Goal: Task Accomplishment & Management: Use online tool/utility

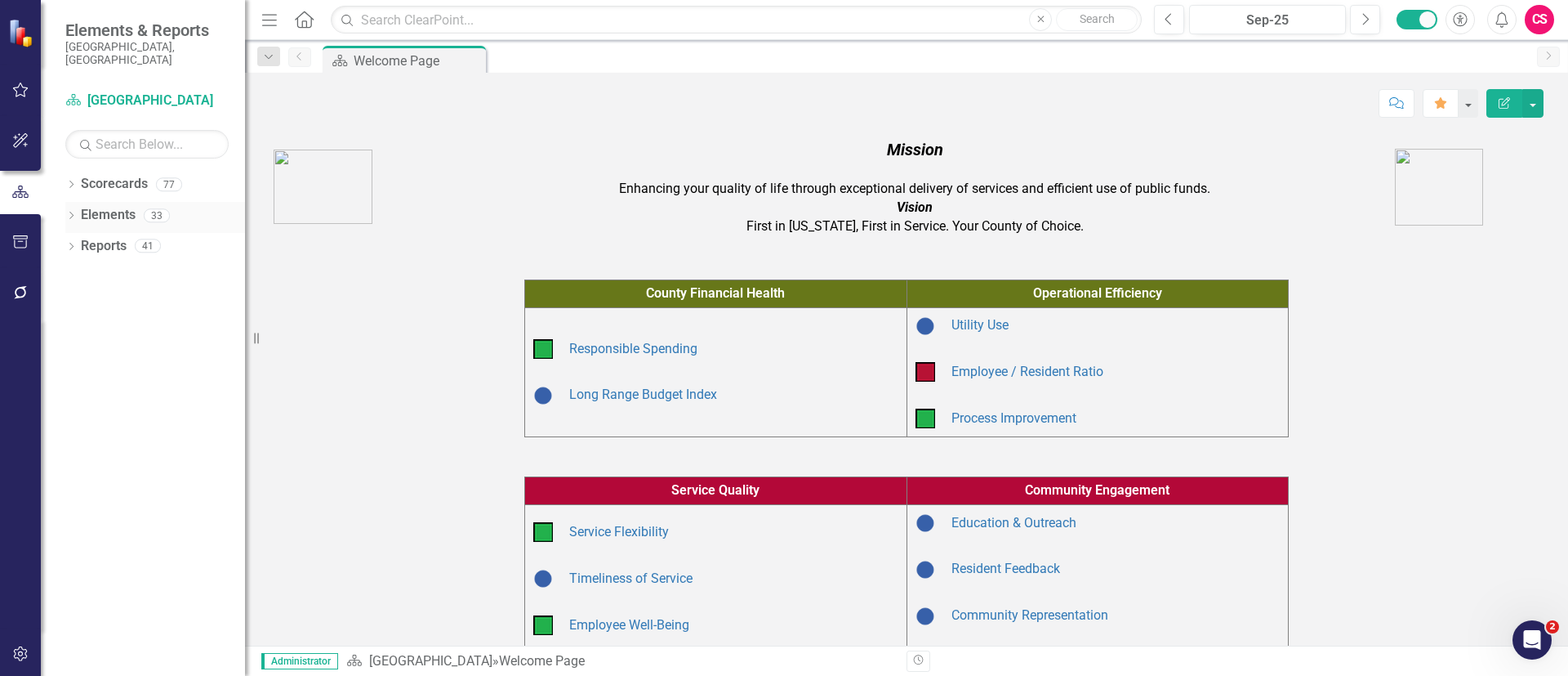
click at [126, 206] on link "Elements" at bounding box center [107, 215] width 55 height 19
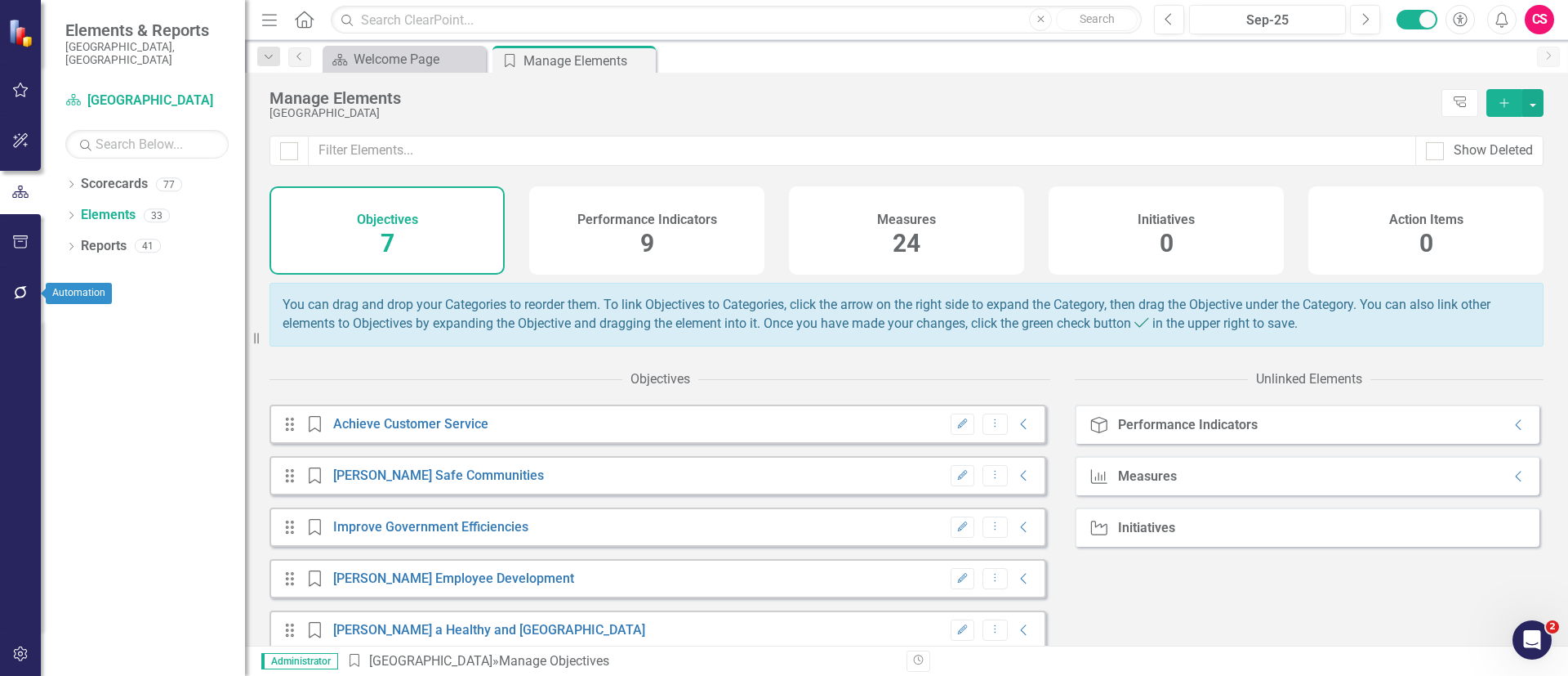
click at [14, 292] on icon "button" at bounding box center [21, 292] width 17 height 13
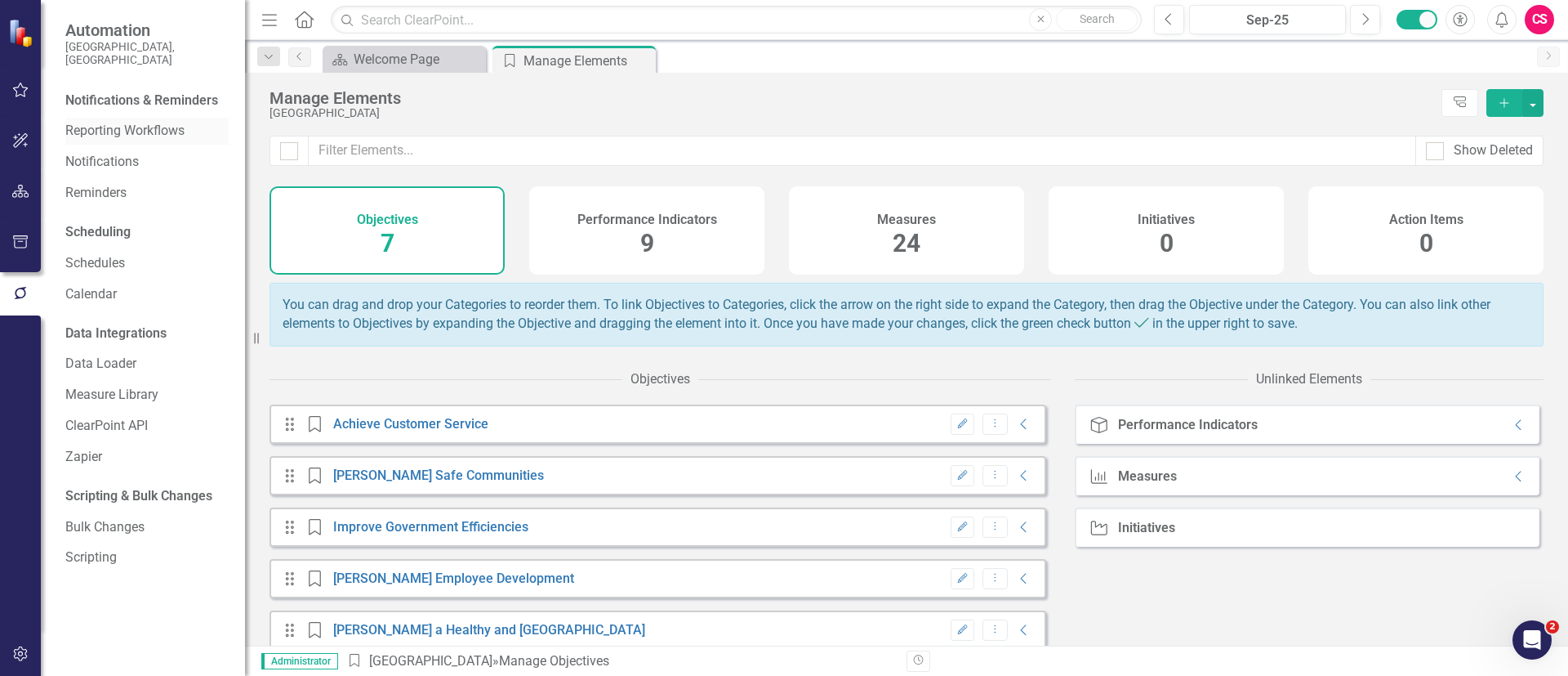
click at [129, 122] on link "Reporting Workflows" at bounding box center [146, 131] width 163 height 19
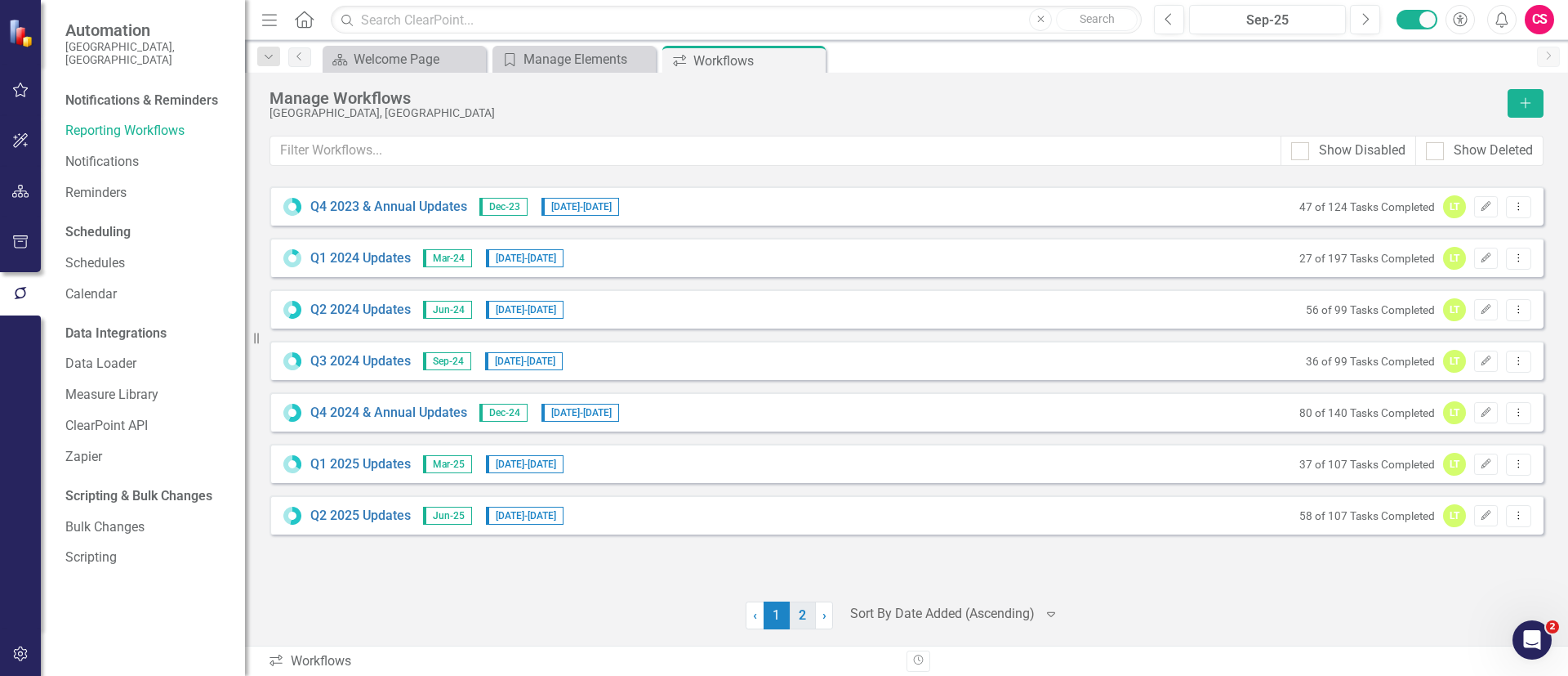
click at [804, 612] on link "2" at bounding box center [802, 615] width 26 height 28
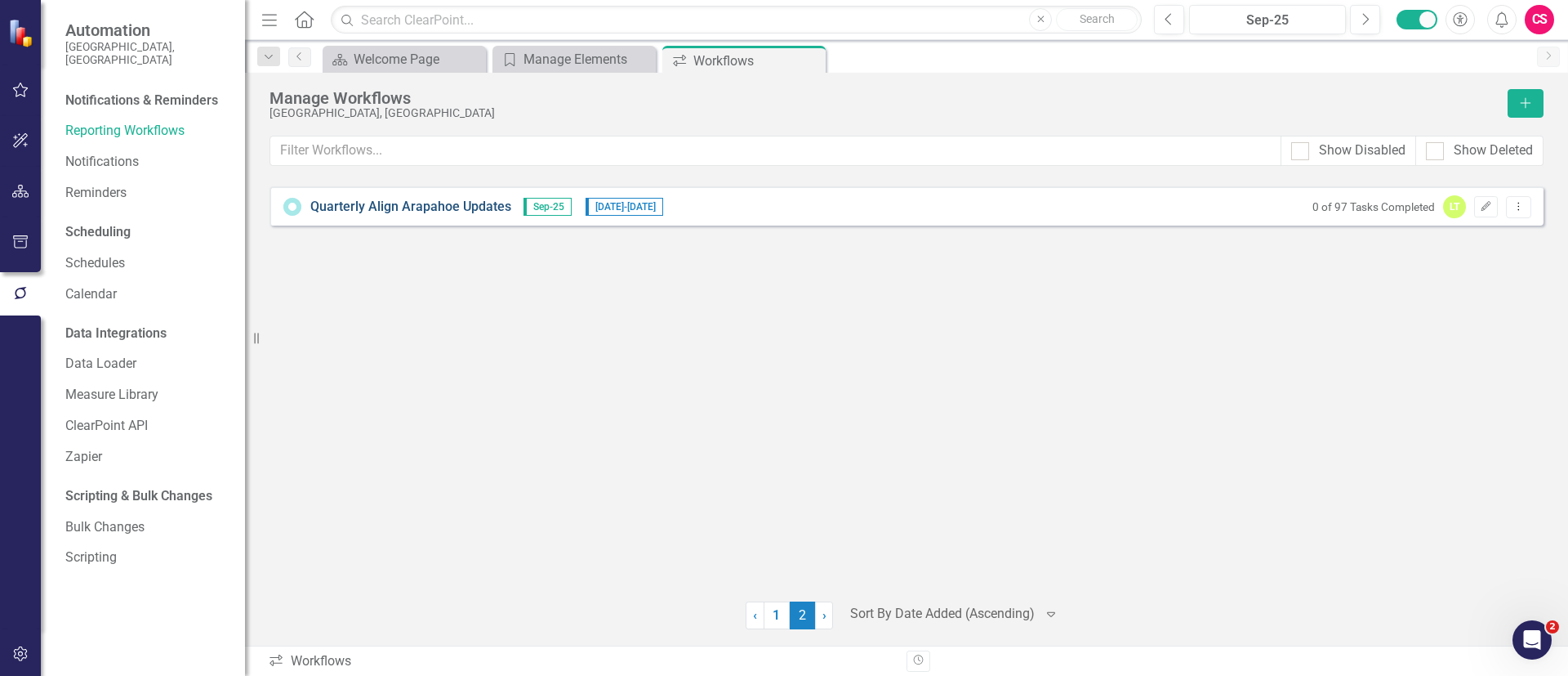
click at [426, 211] on link "Quarterly Align Arapahoe Updates" at bounding box center [410, 207] width 201 height 19
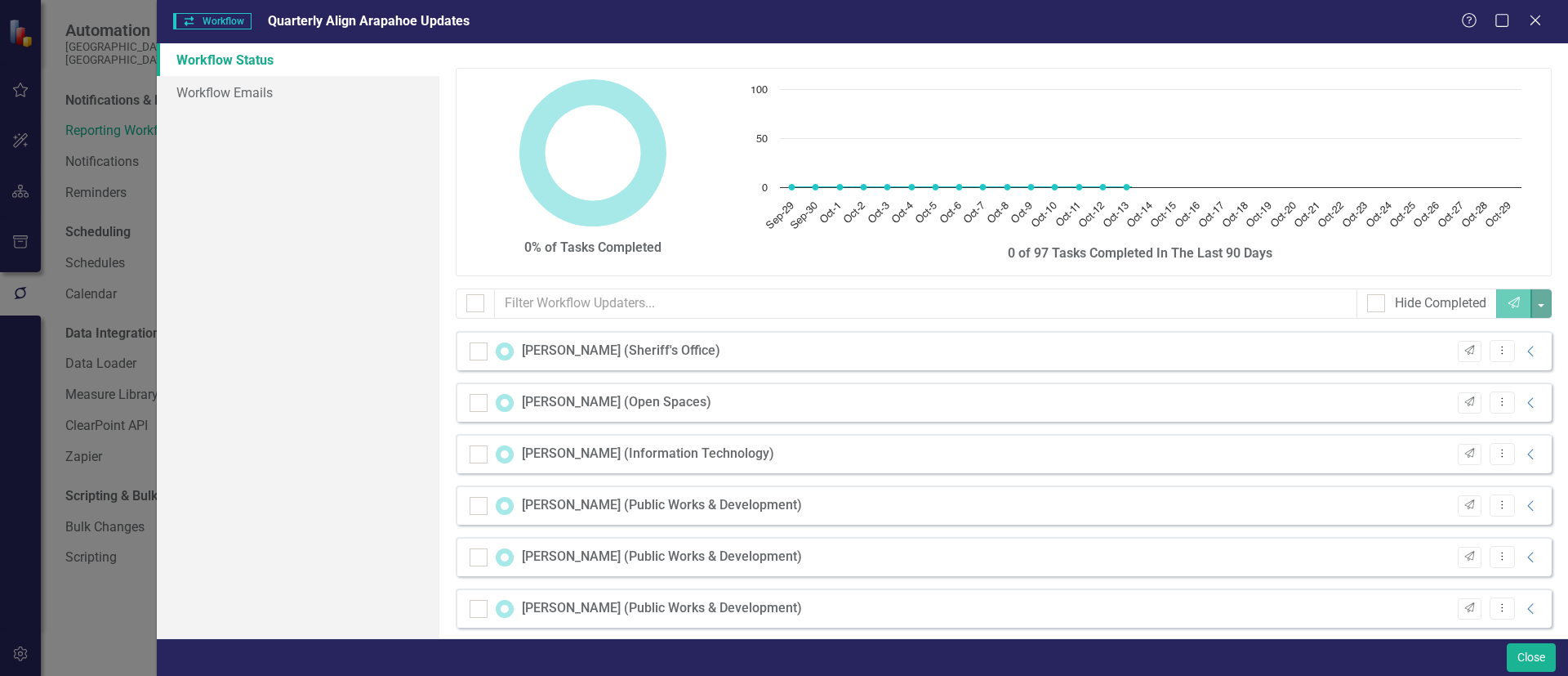
checkbox input "false"
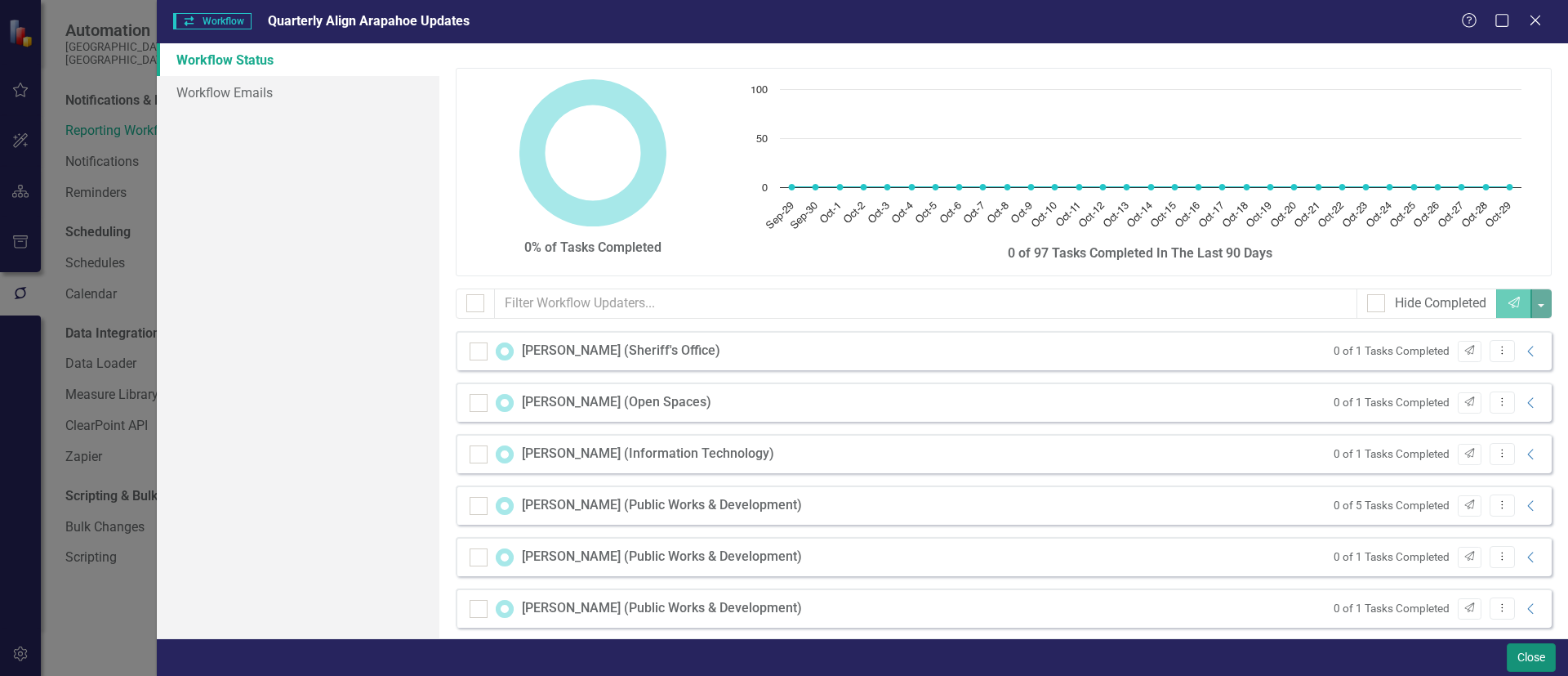
click at [1552, 663] on button "Close" at bounding box center [1531, 657] width 49 height 29
